Goal: Transaction & Acquisition: Purchase product/service

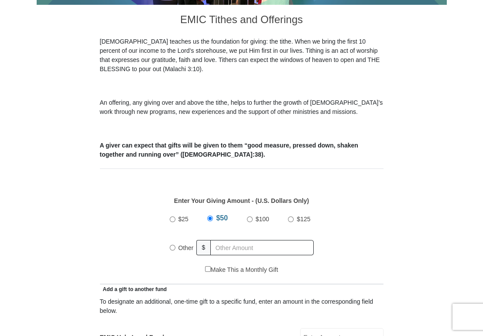
scroll to position [306, 0]
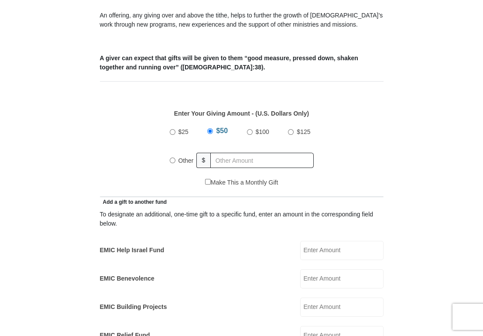
click at [173, 161] on input "Other" at bounding box center [173, 161] width 6 height 6
radio input "true"
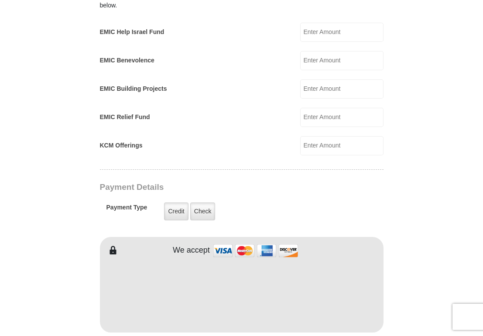
scroll to position [568, 0]
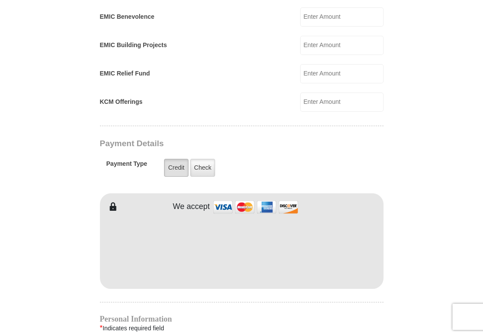
type input "71.00"
click at [173, 168] on label "Credit" at bounding box center [176, 168] width 24 height 18
click at [0, 0] on input "Credit" at bounding box center [0, 0] width 0 height 0
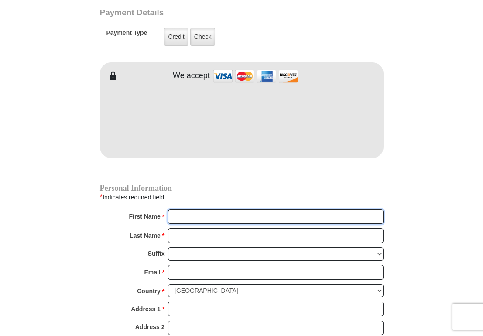
click at [185, 215] on input "First Name *" at bounding box center [276, 217] width 216 height 15
type input "[PERSON_NAME]"
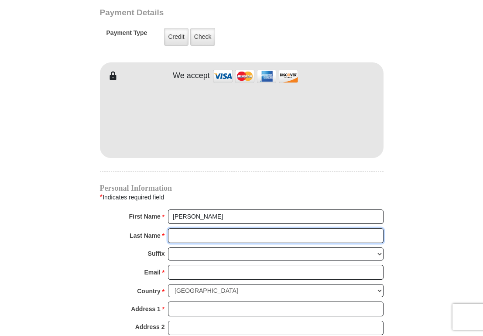
click at [192, 236] on input "Last Name *" at bounding box center [276, 235] width 216 height 15
type input "[PERSON_NAME]"
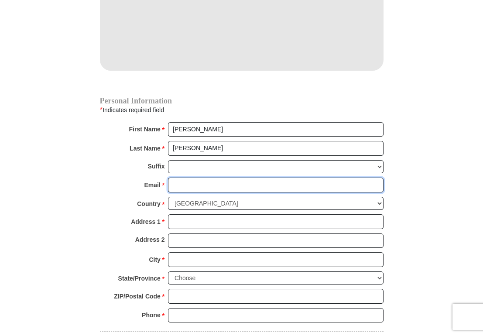
click at [187, 178] on input "Email *" at bounding box center [276, 185] width 216 height 15
type input "[PERSON_NAME][EMAIL_ADDRESS][PERSON_NAME][DOMAIN_NAME]"
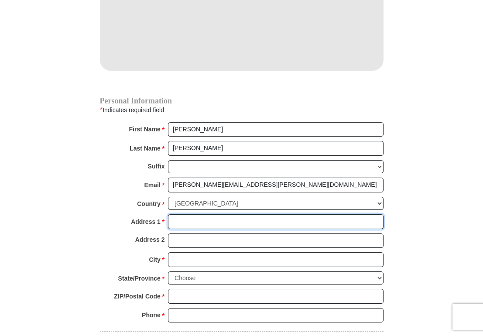
type input "[STREET_ADDRESS]"
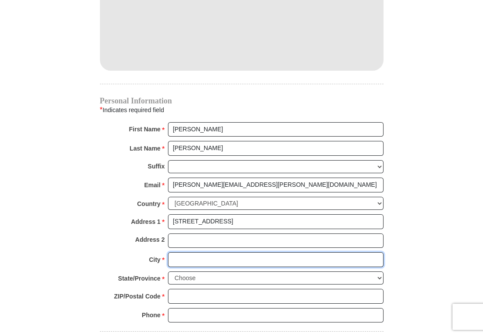
type input "HASLET"
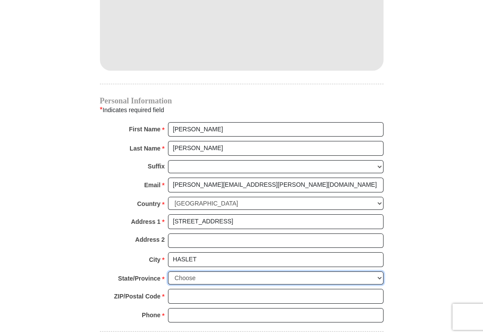
select select "[GEOGRAPHIC_DATA]"
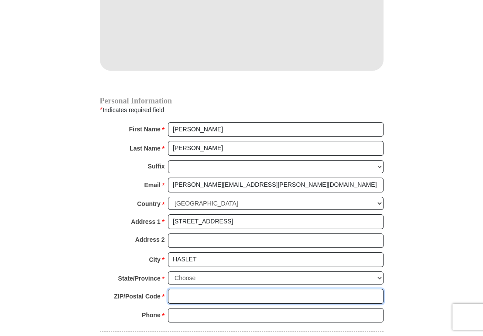
type input "76052"
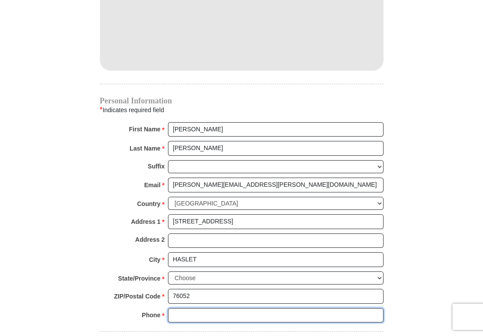
type input "3019387874"
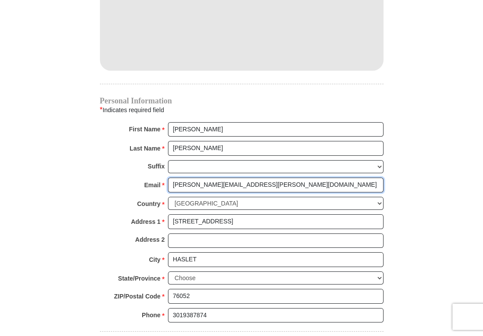
scroll to position [917, 0]
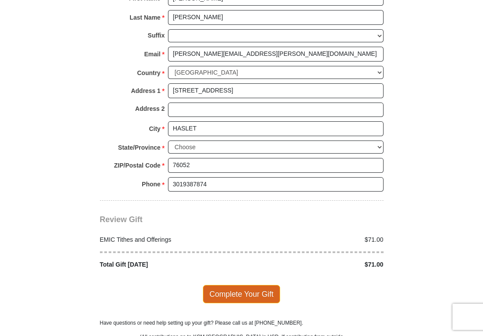
click at [246, 289] on span "Complete Your Gift" at bounding box center [241, 294] width 77 height 18
